Goal: Information Seeking & Learning: Learn about a topic

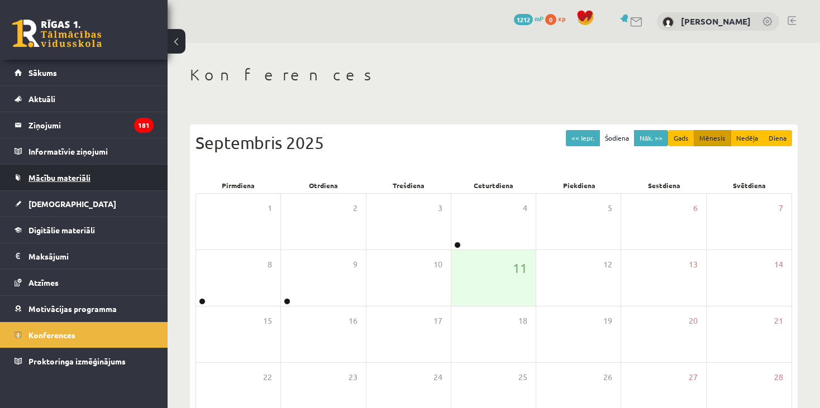
click at [66, 184] on link "Mācību materiāli" at bounding box center [84, 178] width 139 height 26
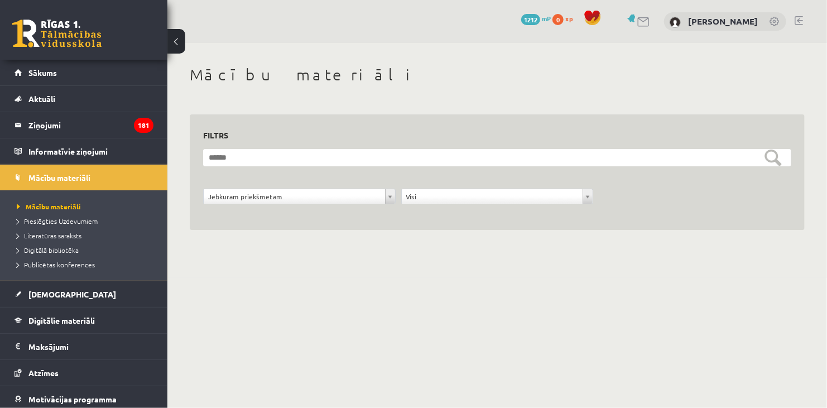
click at [577, 300] on body "0 Dāvanas 1212 mP 0 xp Ilvija Laura Orbitāne Sākums Aktuāli Kā mācīties eSKOLĀ …" at bounding box center [413, 204] width 827 height 408
click at [98, 170] on link "Mācību materiāli" at bounding box center [84, 178] width 139 height 26
click at [75, 223] on span "Pieslēgties Uzdevumiem" at bounding box center [57, 221] width 81 height 9
click at [51, 260] on link "Publicētas konferences" at bounding box center [87, 265] width 140 height 10
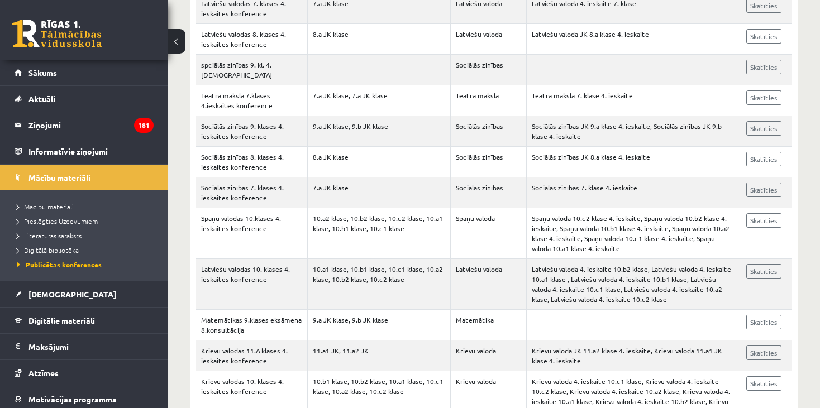
scroll to position [2637, 0]
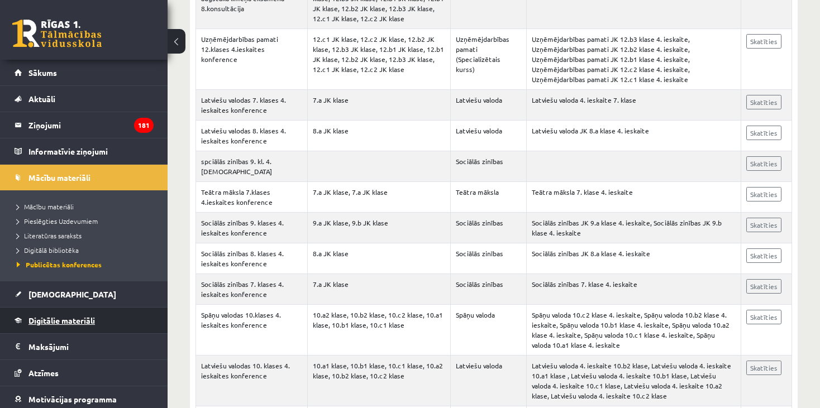
click at [98, 314] on link "Digitālie materiāli" at bounding box center [84, 321] width 139 height 26
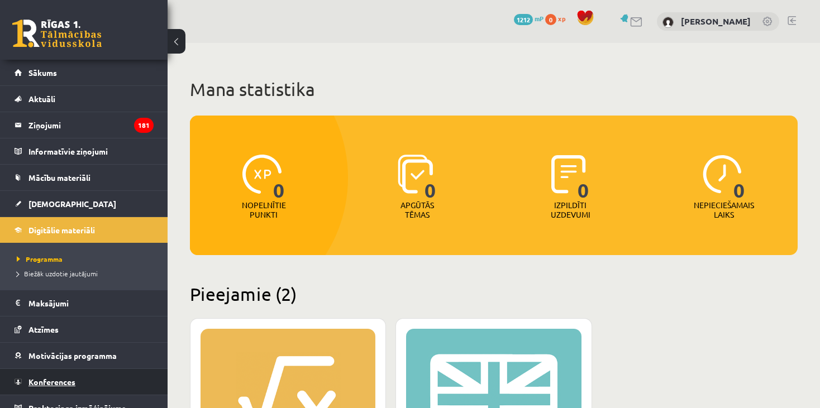
click at [61, 377] on span "Konferences" at bounding box center [51, 382] width 47 height 10
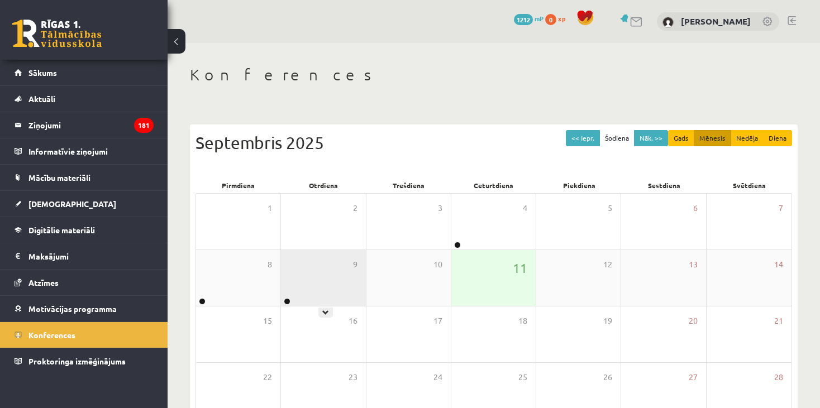
click at [306, 288] on div "9" at bounding box center [323, 278] width 84 height 56
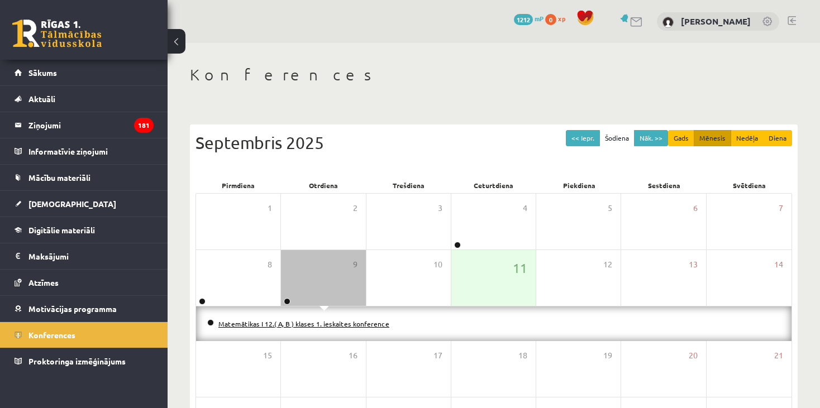
click at [296, 323] on link "Matemātikas I 12.( A, B ) klases 1. ieskaites konference" at bounding box center [303, 323] width 171 height 9
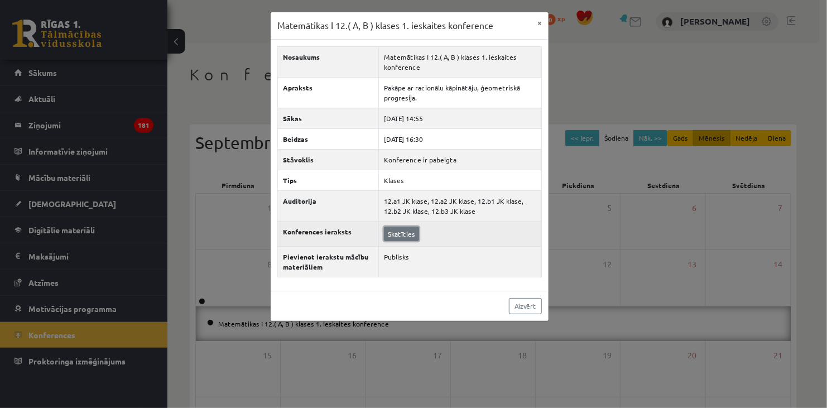
click at [396, 237] on link "Skatīties" at bounding box center [401, 234] width 35 height 15
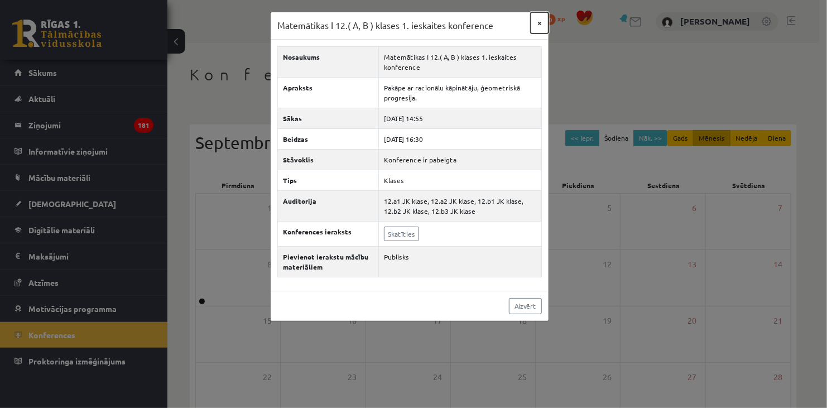
click at [542, 20] on button "×" at bounding box center [540, 22] width 18 height 21
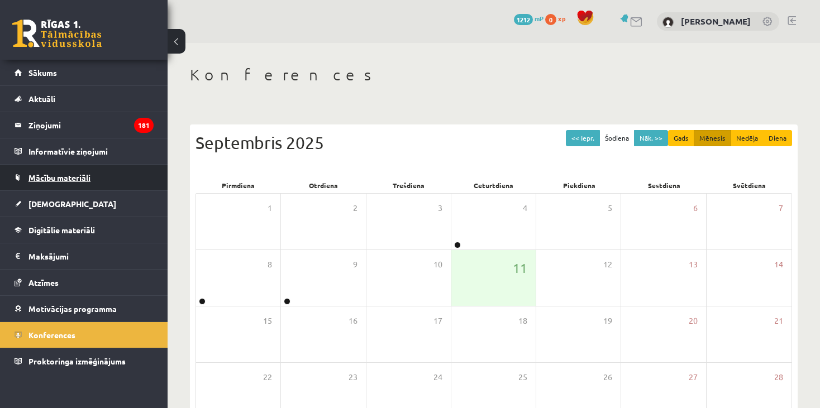
click at [63, 183] on link "Mācību materiāli" at bounding box center [84, 178] width 139 height 26
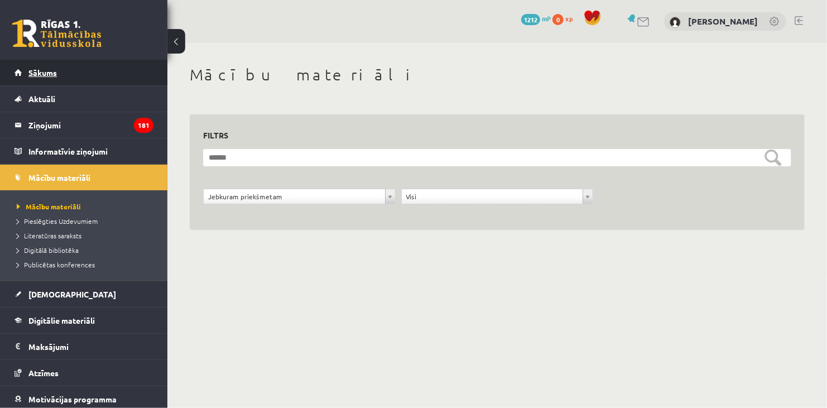
click at [54, 73] on span "Sākums" at bounding box center [42, 73] width 28 height 10
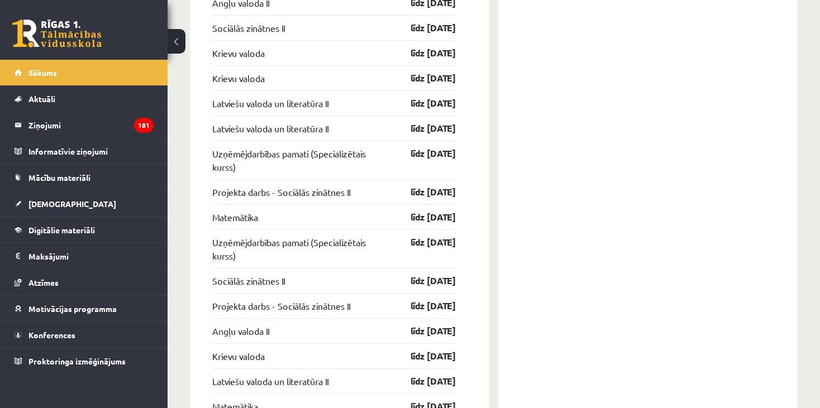
scroll to position [1072, 0]
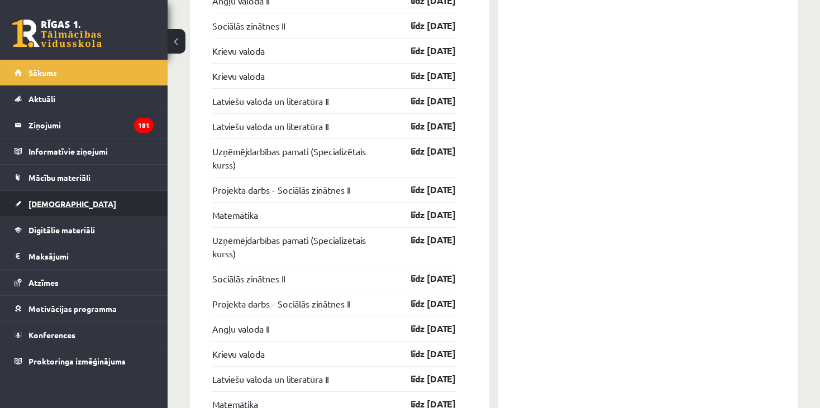
click at [59, 207] on span "[DEMOGRAPHIC_DATA]" at bounding box center [72, 204] width 88 height 10
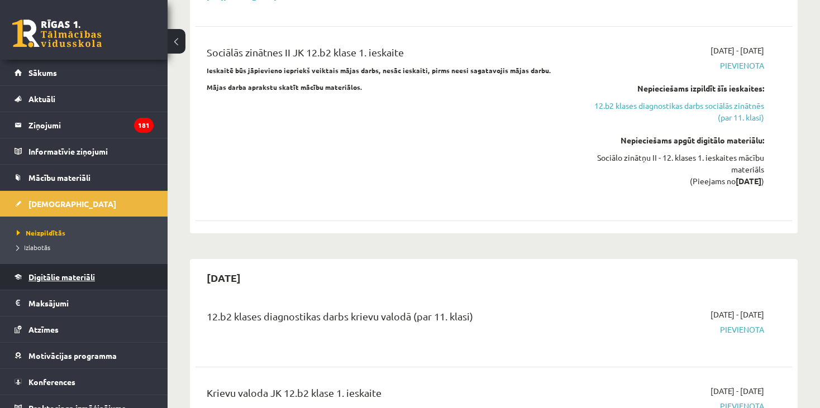
click at [66, 276] on span "Digitālie materiāli" at bounding box center [61, 277] width 66 height 10
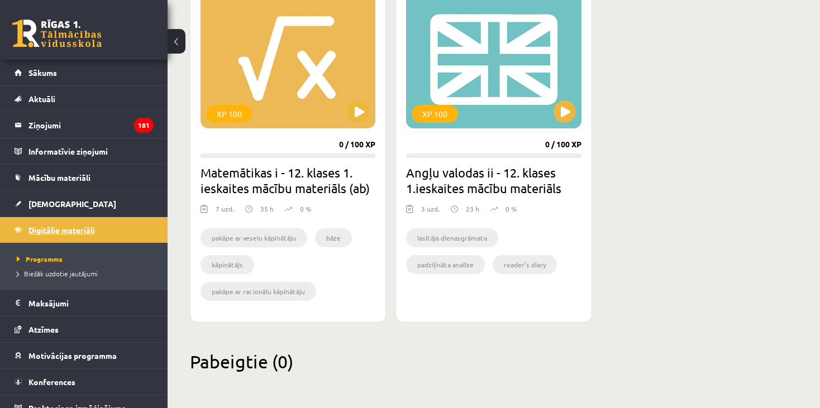
scroll to position [339, 0]
click at [357, 109] on button at bounding box center [358, 112] width 22 height 22
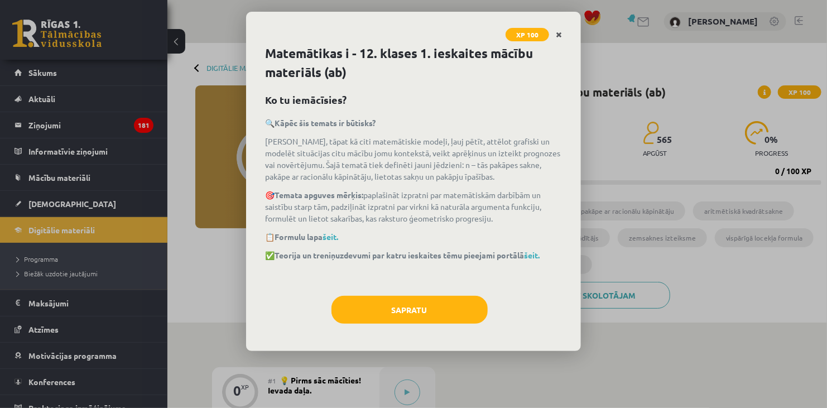
click at [560, 32] on icon "Close" at bounding box center [559, 35] width 6 height 8
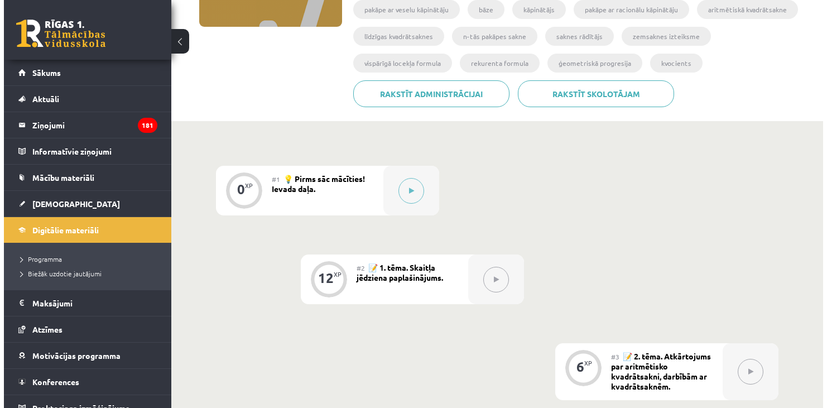
scroll to position [203, 0]
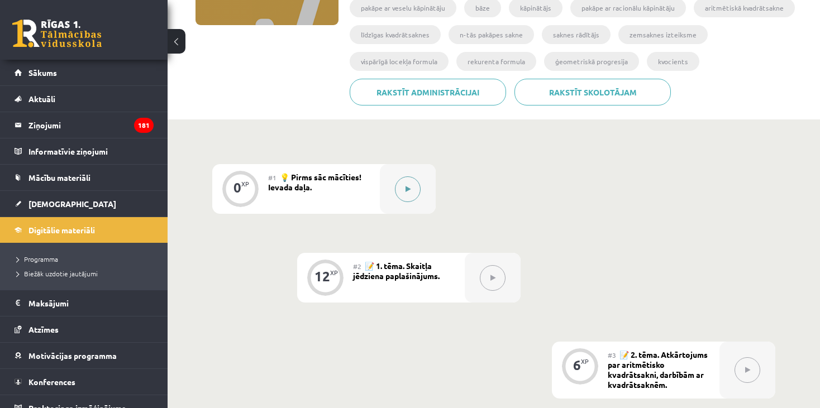
click at [428, 195] on div at bounding box center [408, 189] width 56 height 50
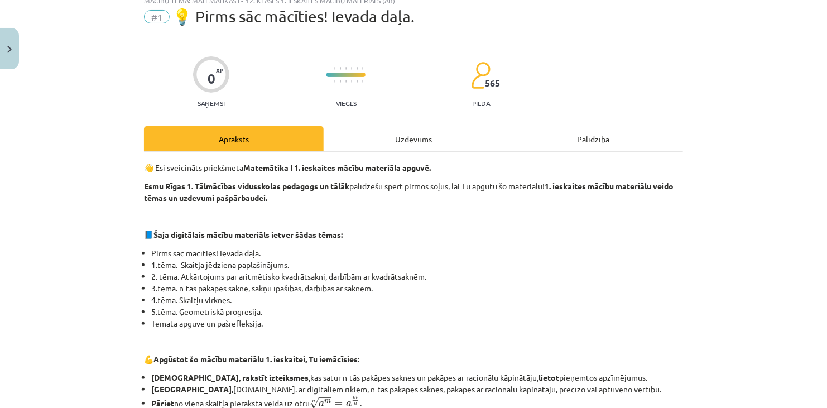
scroll to position [0, 0]
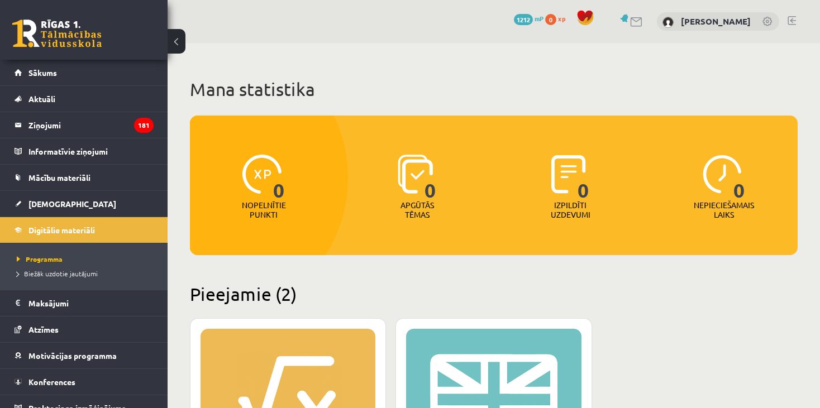
scroll to position [339, 0]
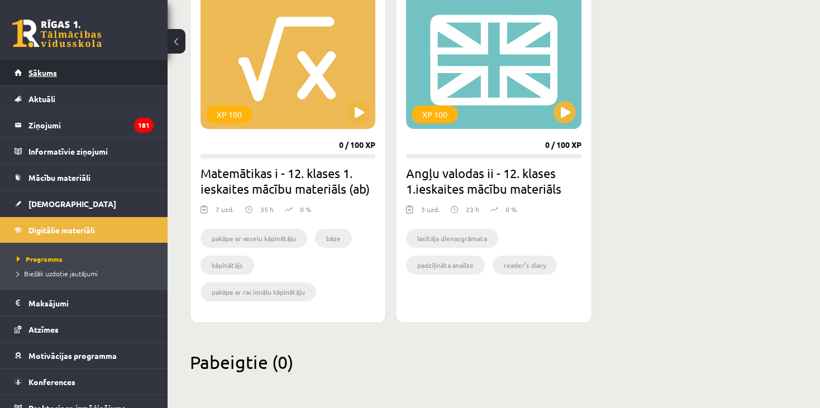
click at [62, 69] on link "Sākums" at bounding box center [84, 73] width 139 height 26
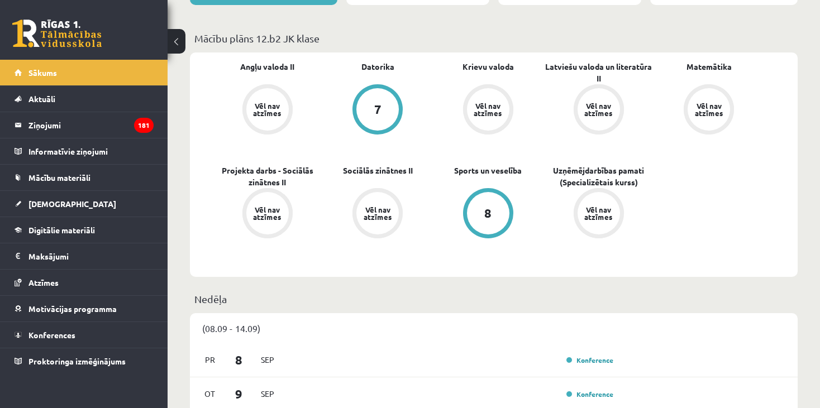
scroll to position [304, 0]
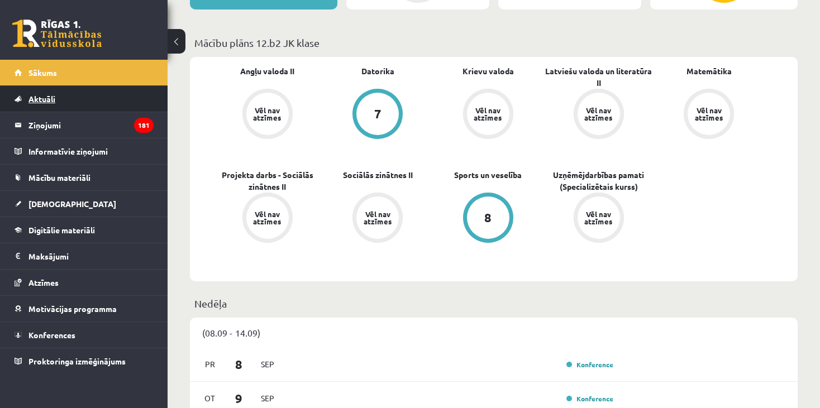
click at [116, 94] on link "Aktuāli" at bounding box center [84, 99] width 139 height 26
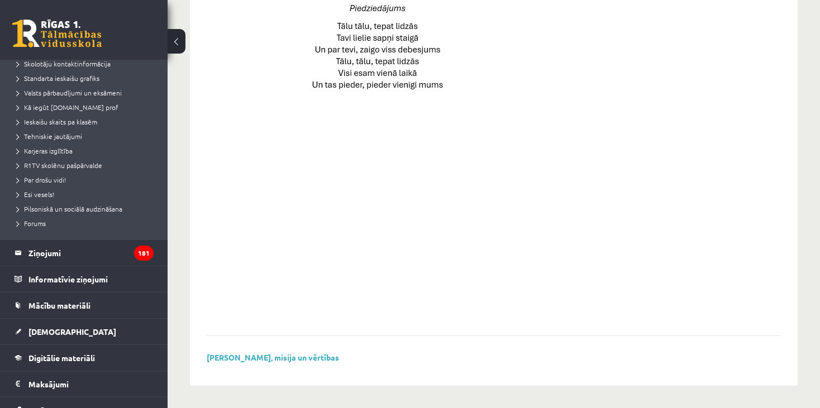
scroll to position [123, 0]
click at [75, 280] on legend "Informatīvie ziņojumi 0" at bounding box center [90, 279] width 125 height 26
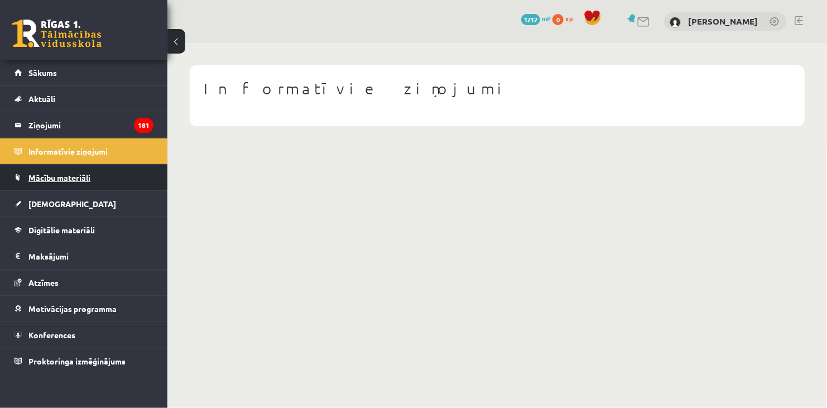
click at [99, 176] on link "Mācību materiāli" at bounding box center [84, 178] width 139 height 26
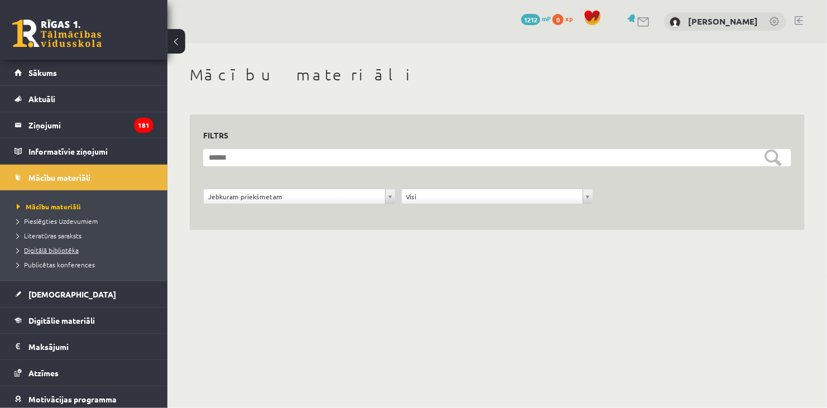
click at [63, 251] on span "Digitālā bibliotēka" at bounding box center [48, 250] width 62 height 9
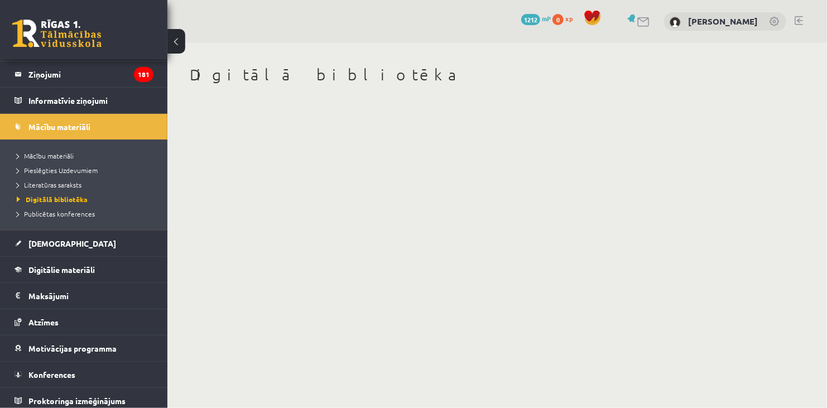
scroll to position [55, 0]
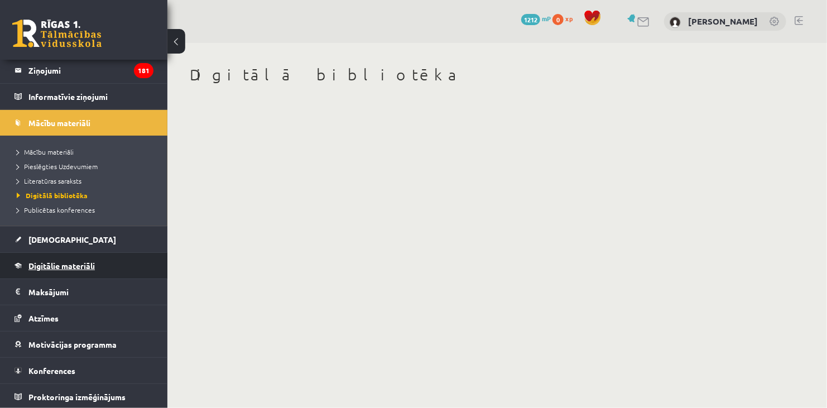
click at [114, 268] on link "Digitālie materiāli" at bounding box center [84, 266] width 139 height 26
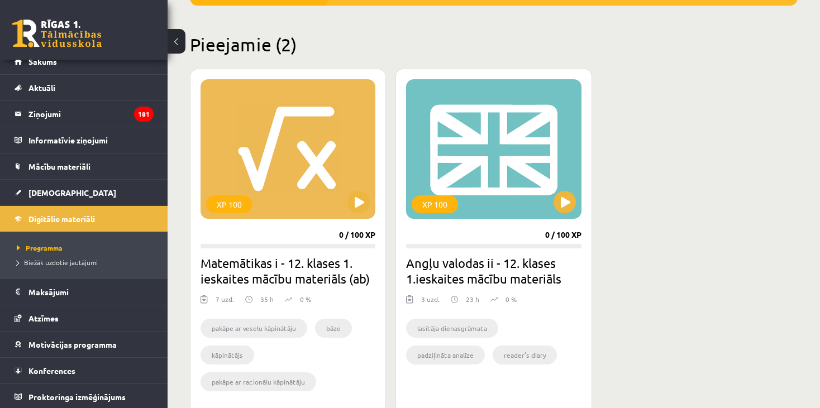
scroll to position [260, 0]
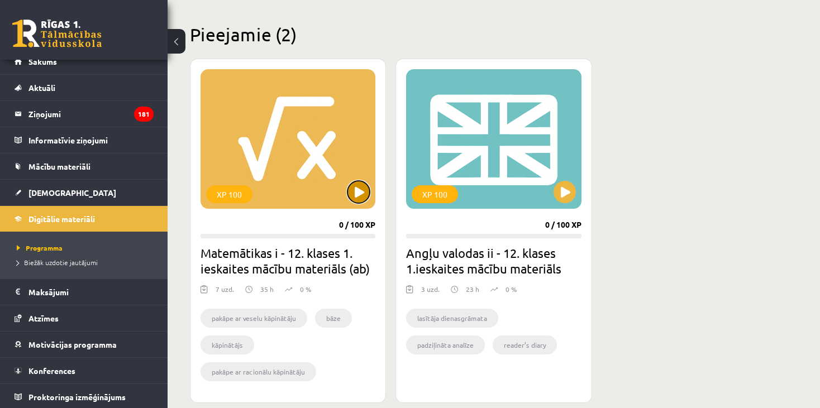
click at [359, 194] on button at bounding box center [358, 192] width 22 height 22
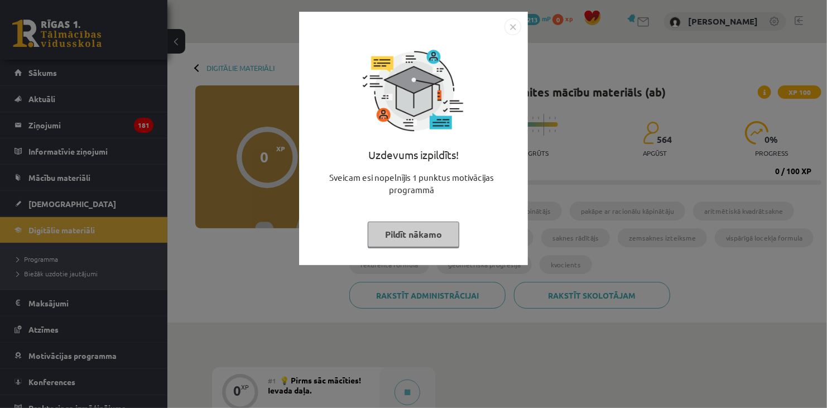
click at [509, 15] on div "Uzdevums izpildīts! Sveicam esi nopelnījis 1 punktus motivācijas programmā Pild…" at bounding box center [413, 138] width 229 height 253
click at [514, 22] on img "Close" at bounding box center [513, 26] width 17 height 17
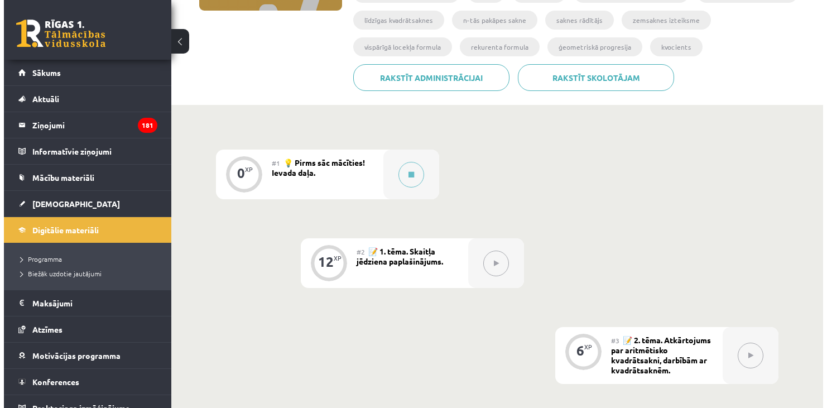
scroll to position [233, 0]
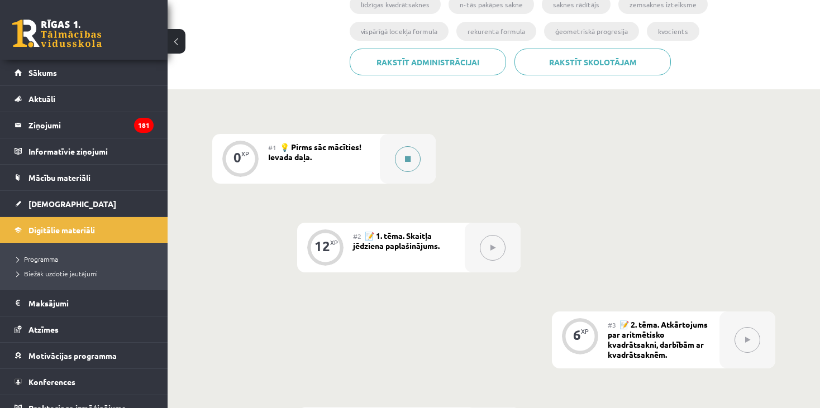
click at [426, 165] on div at bounding box center [408, 159] width 56 height 50
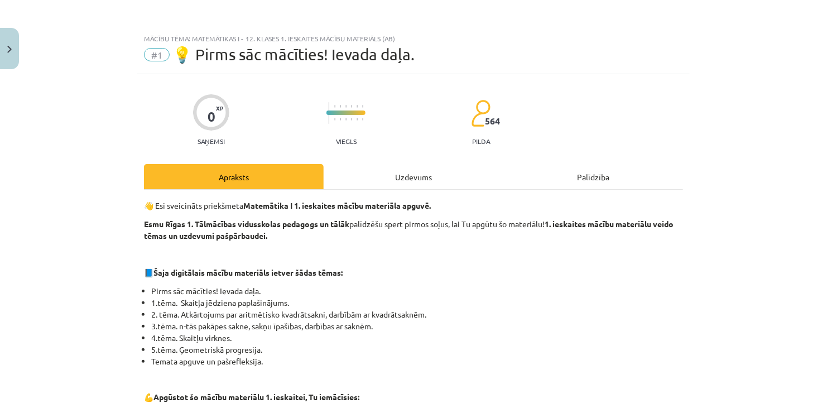
click at [403, 175] on div "Uzdevums" at bounding box center [414, 176] width 180 height 25
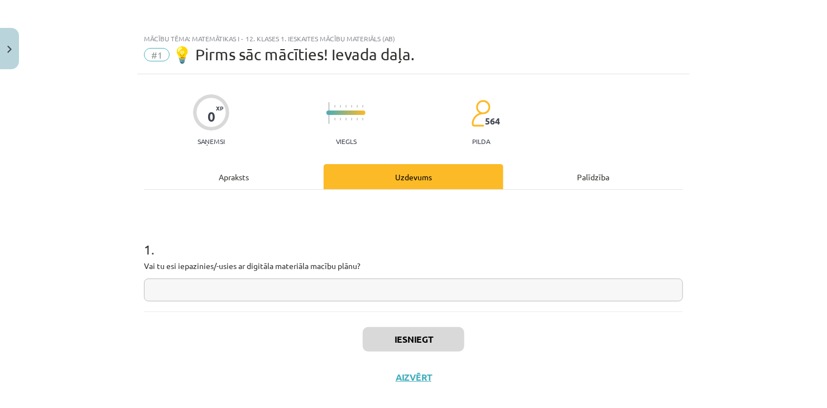
scroll to position [16, 0]
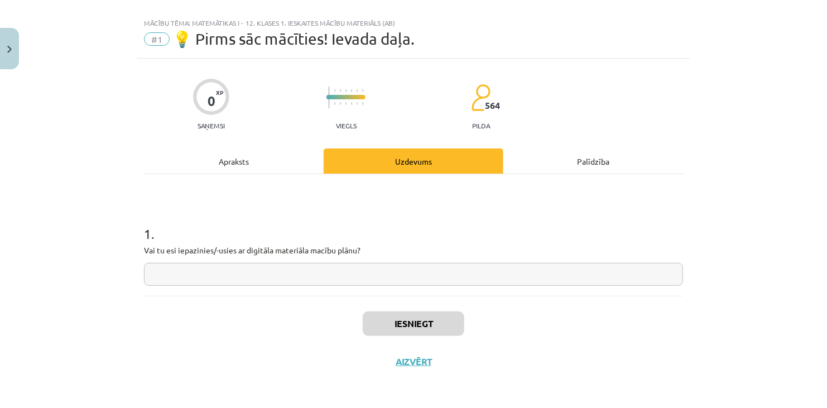
click at [375, 280] on input "text" at bounding box center [413, 274] width 539 height 23
click at [392, 323] on button "Iesniegt" at bounding box center [414, 324] width 102 height 25
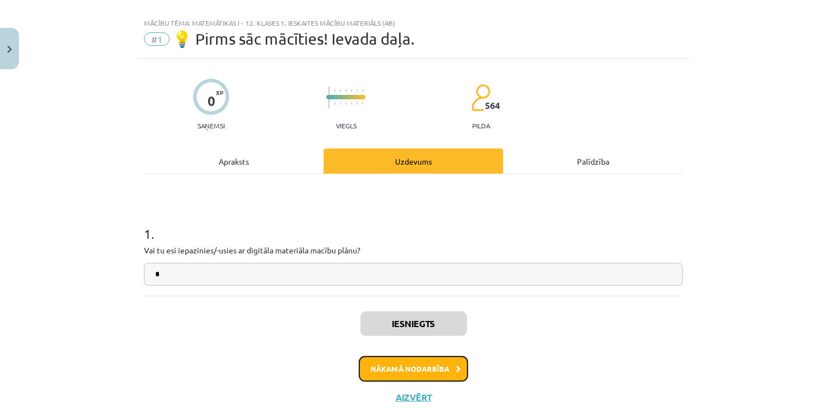
click at [435, 373] on button "Nākamā nodarbība" at bounding box center [413, 369] width 109 height 26
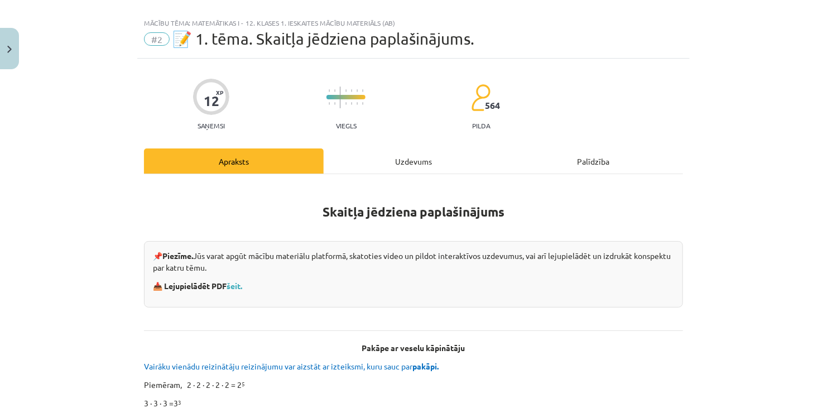
scroll to position [28, 0]
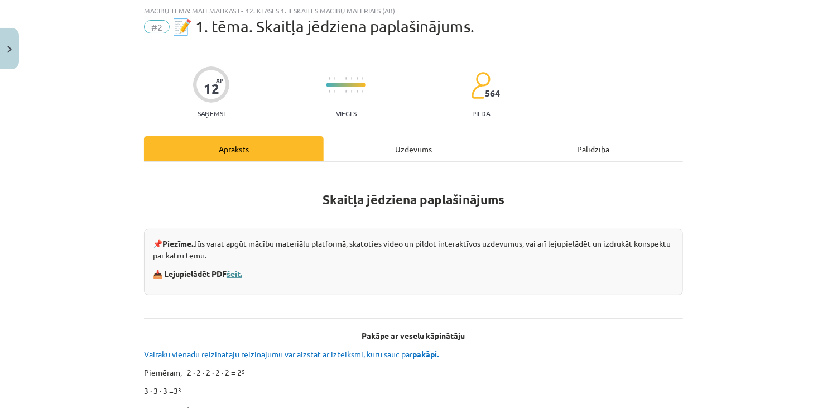
click at [236, 272] on link "šeit." at bounding box center [235, 274] width 16 height 10
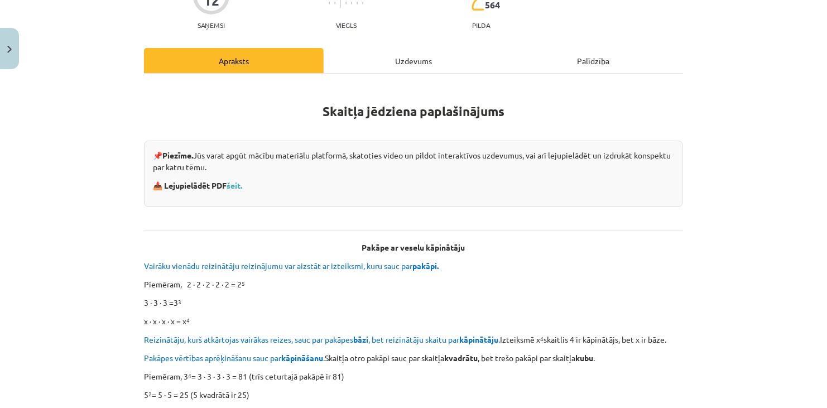
scroll to position [0, 0]
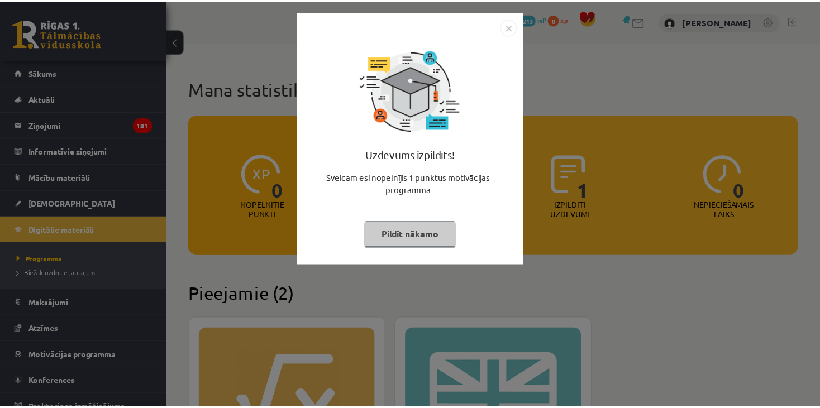
scroll to position [260, 0]
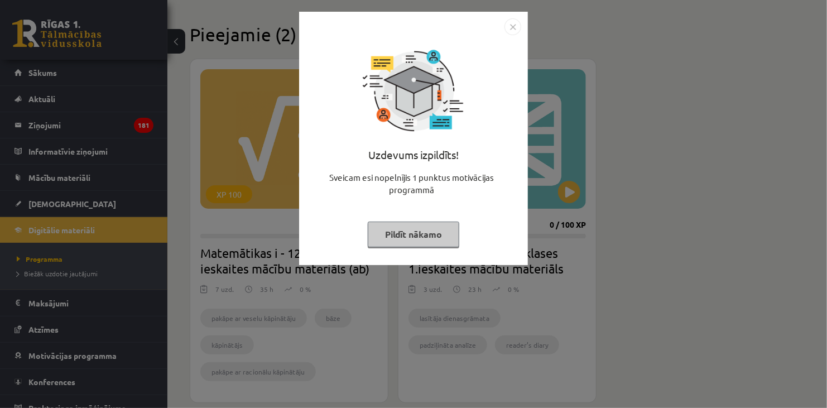
click at [516, 27] on img "Close" at bounding box center [513, 26] width 17 height 17
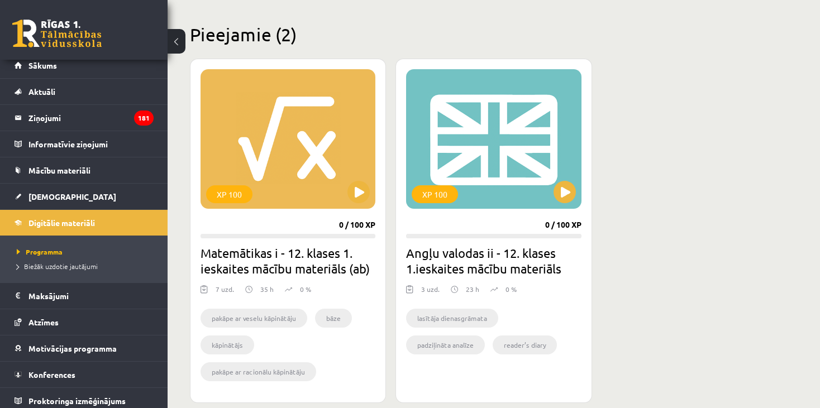
scroll to position [11, 0]
